Goal: Check status: Check status

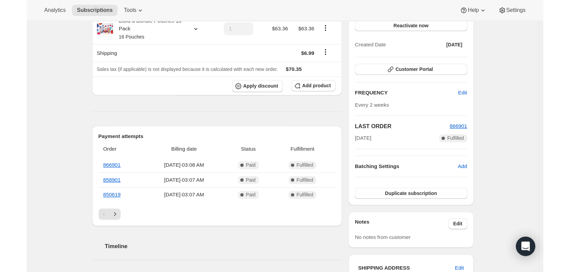
scroll to position [102, 0]
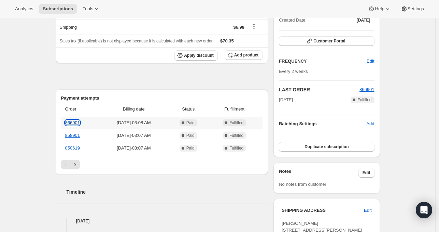
click at [72, 122] on link "866901" at bounding box center [72, 122] width 15 height 5
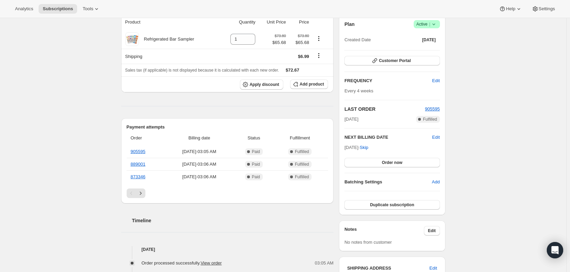
scroll to position [34, 0]
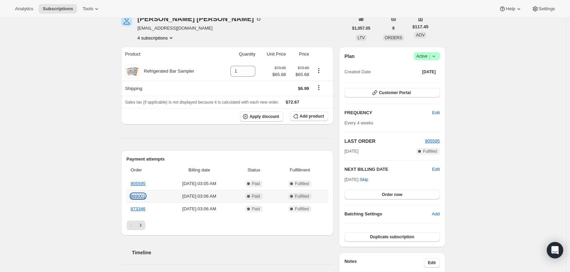
click at [142, 196] on link "889001" at bounding box center [138, 196] width 15 height 5
